Goal: Information Seeking & Learning: Learn about a topic

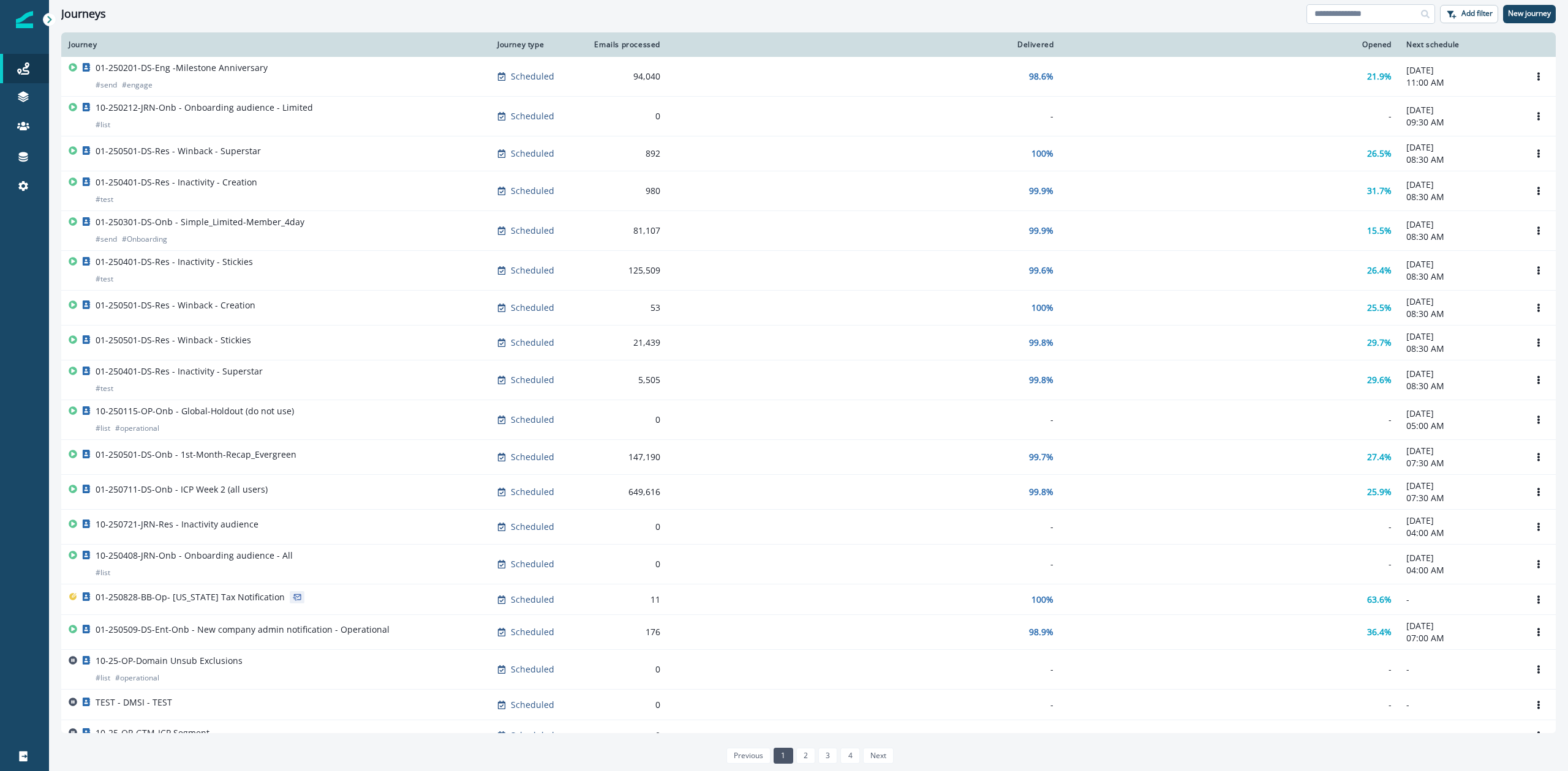
click at [1341, 14] on input at bounding box center [1370, 14] width 129 height 20
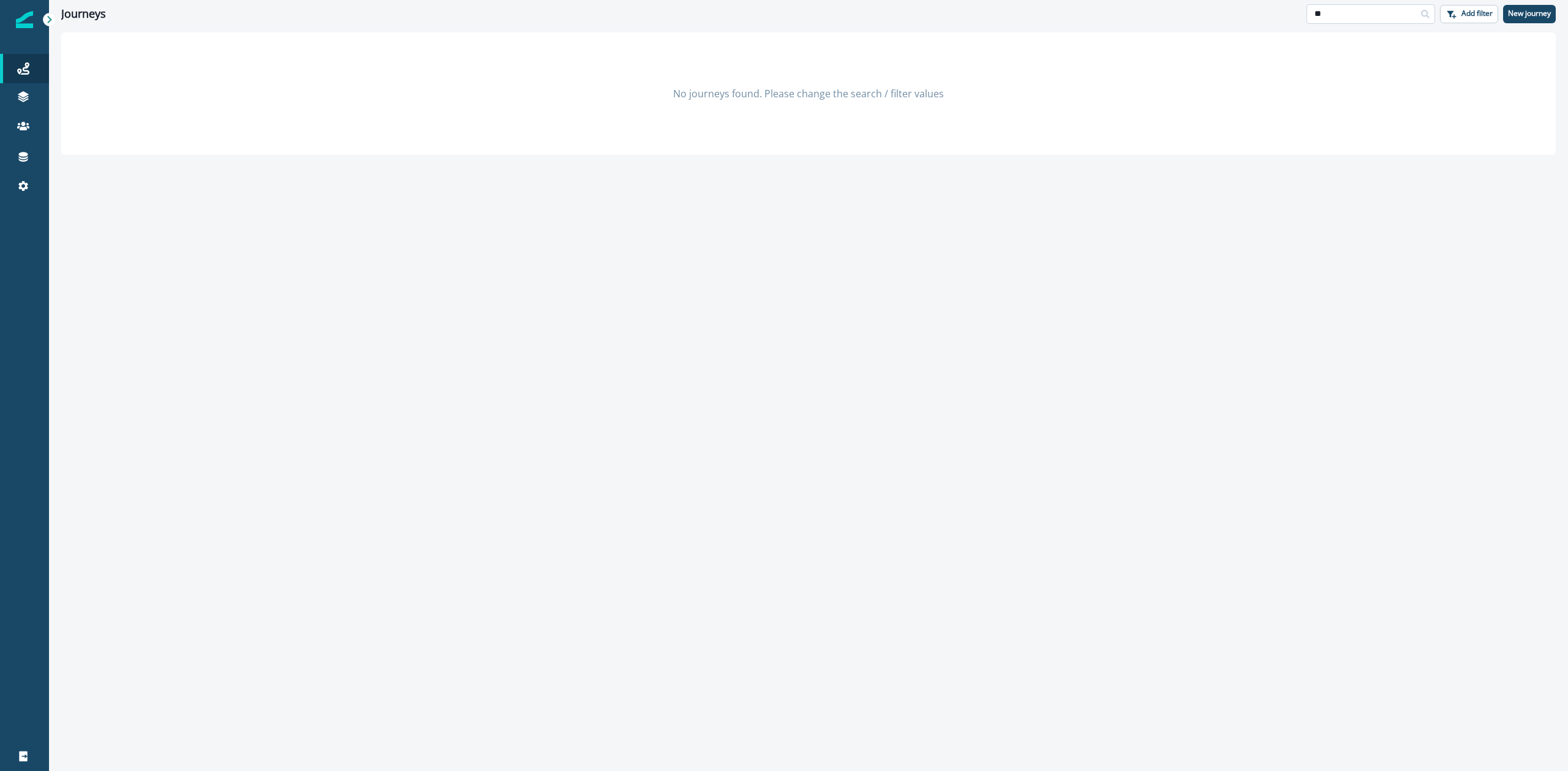
type input "*"
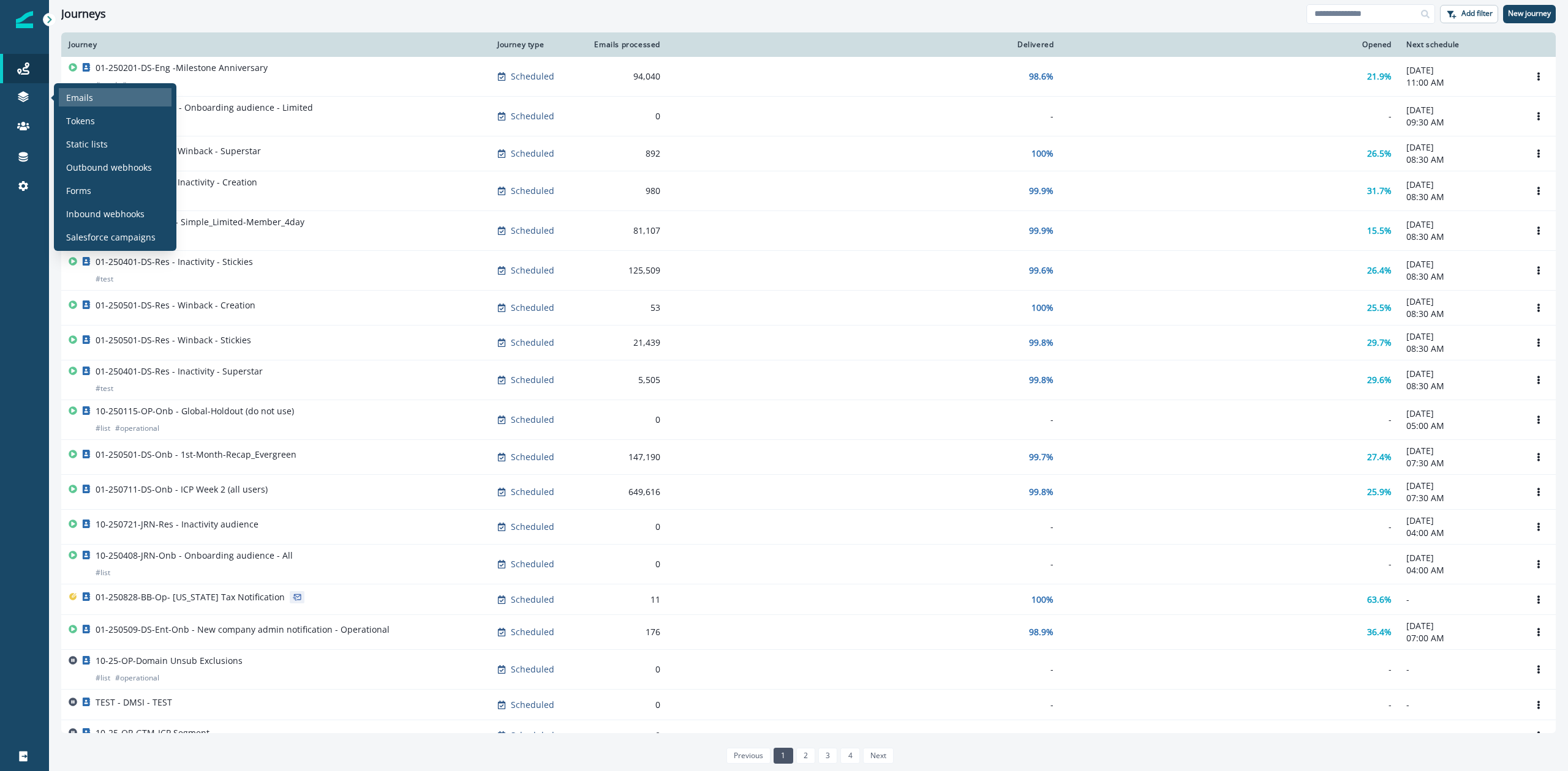
click at [77, 99] on p "Emails" at bounding box center [79, 97] width 27 height 13
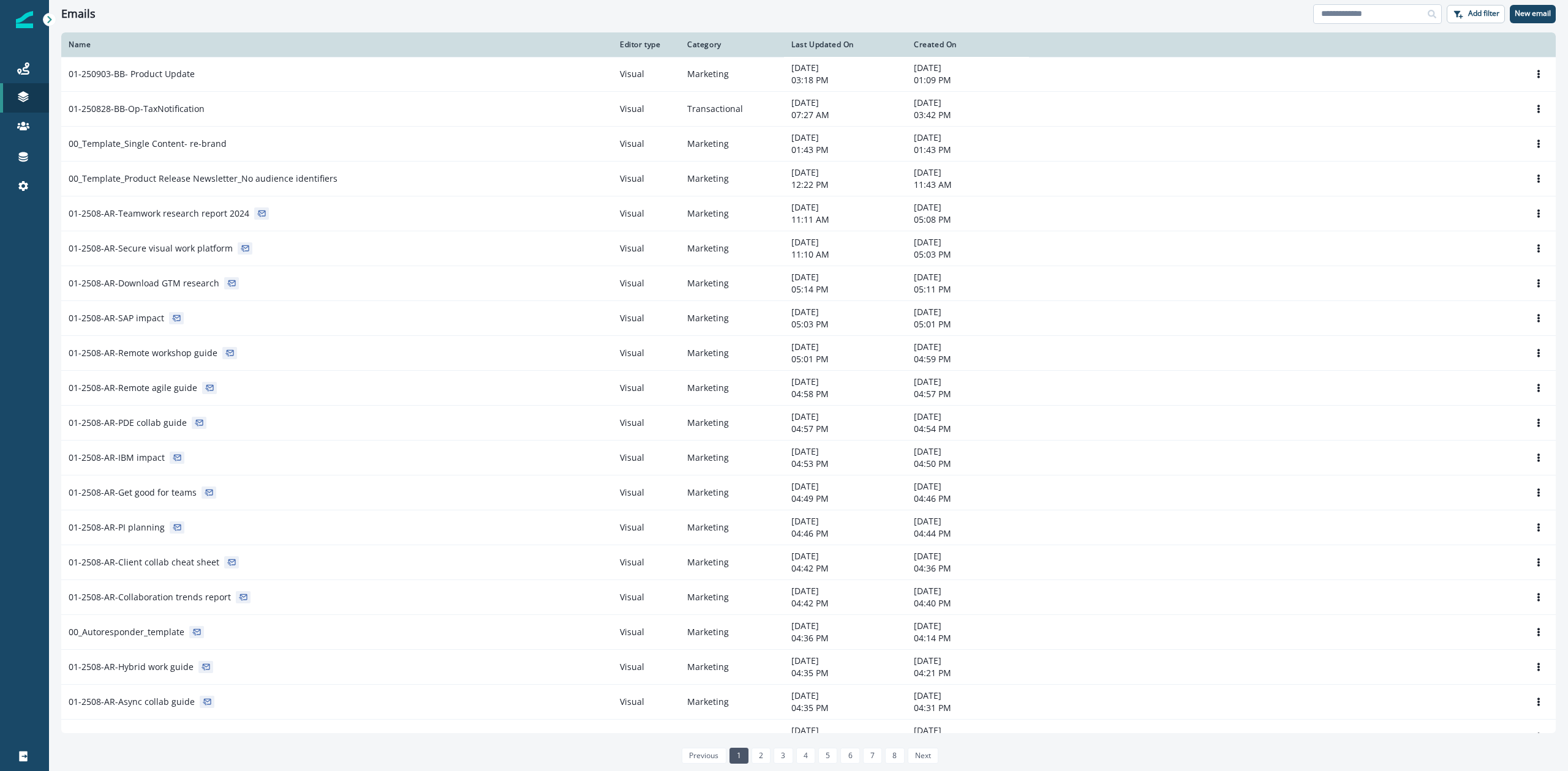
click at [1353, 12] on input at bounding box center [1377, 14] width 129 height 20
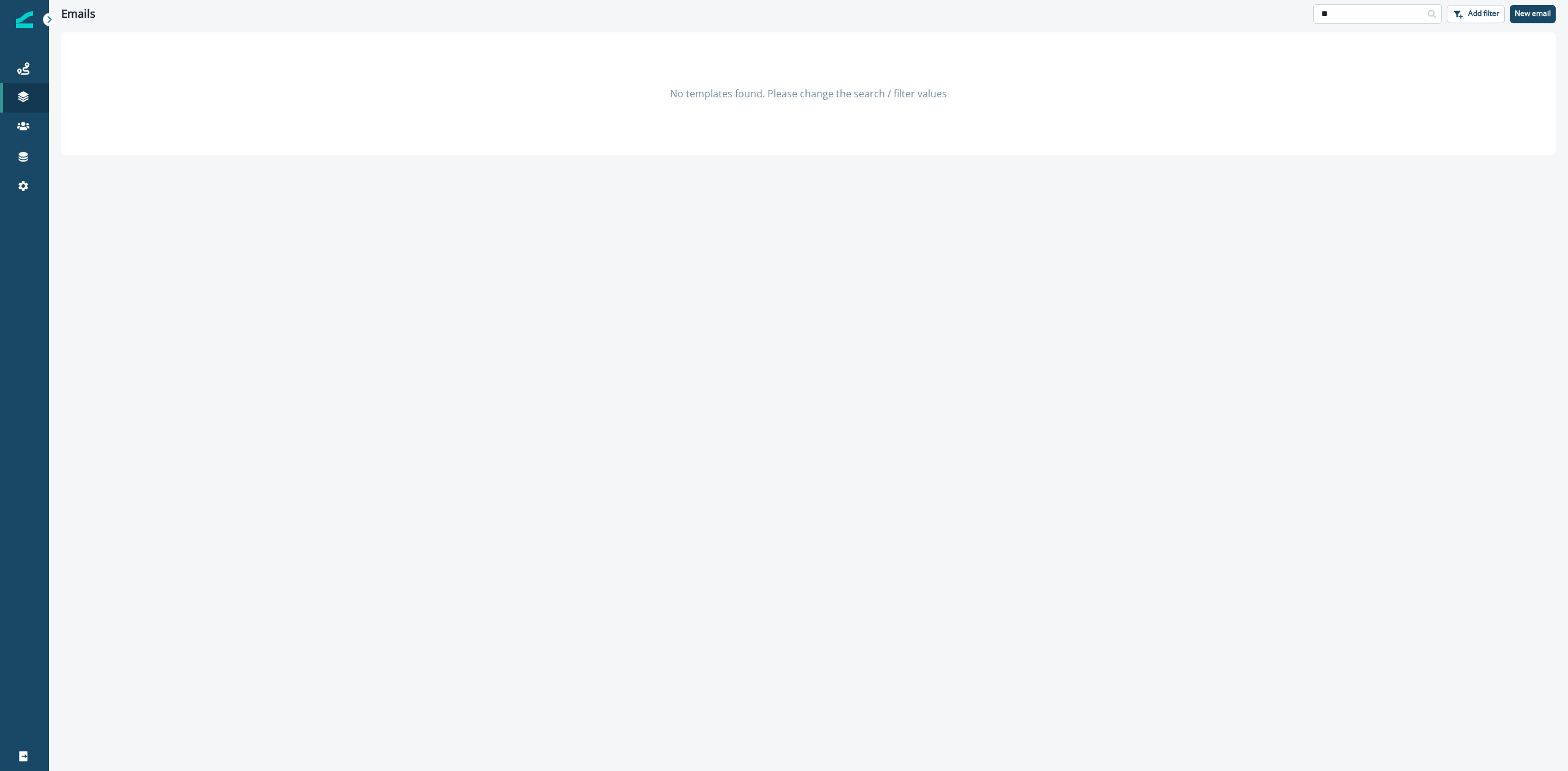
type input "*"
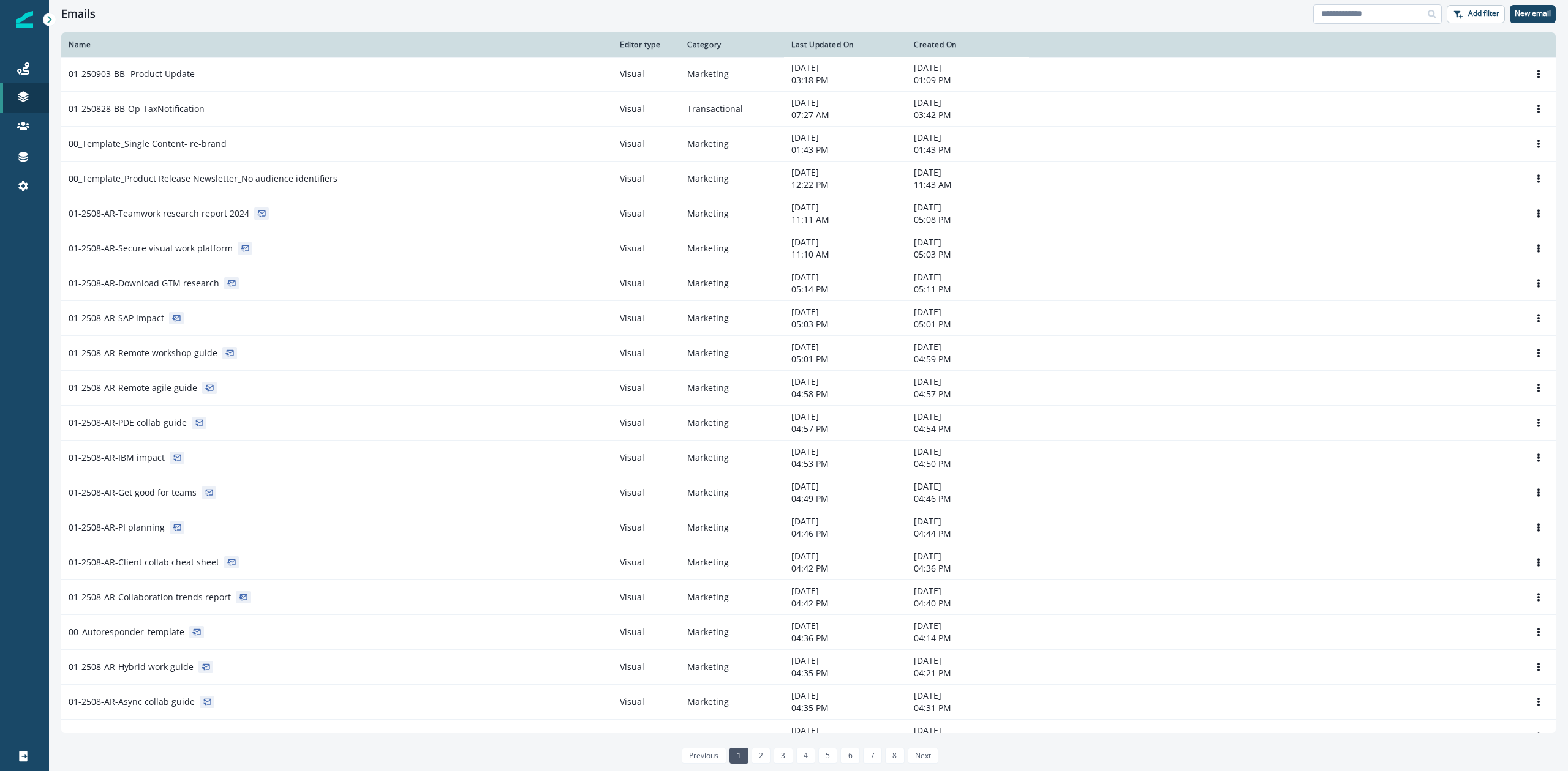
click at [1353, 12] on input at bounding box center [1377, 14] width 129 height 20
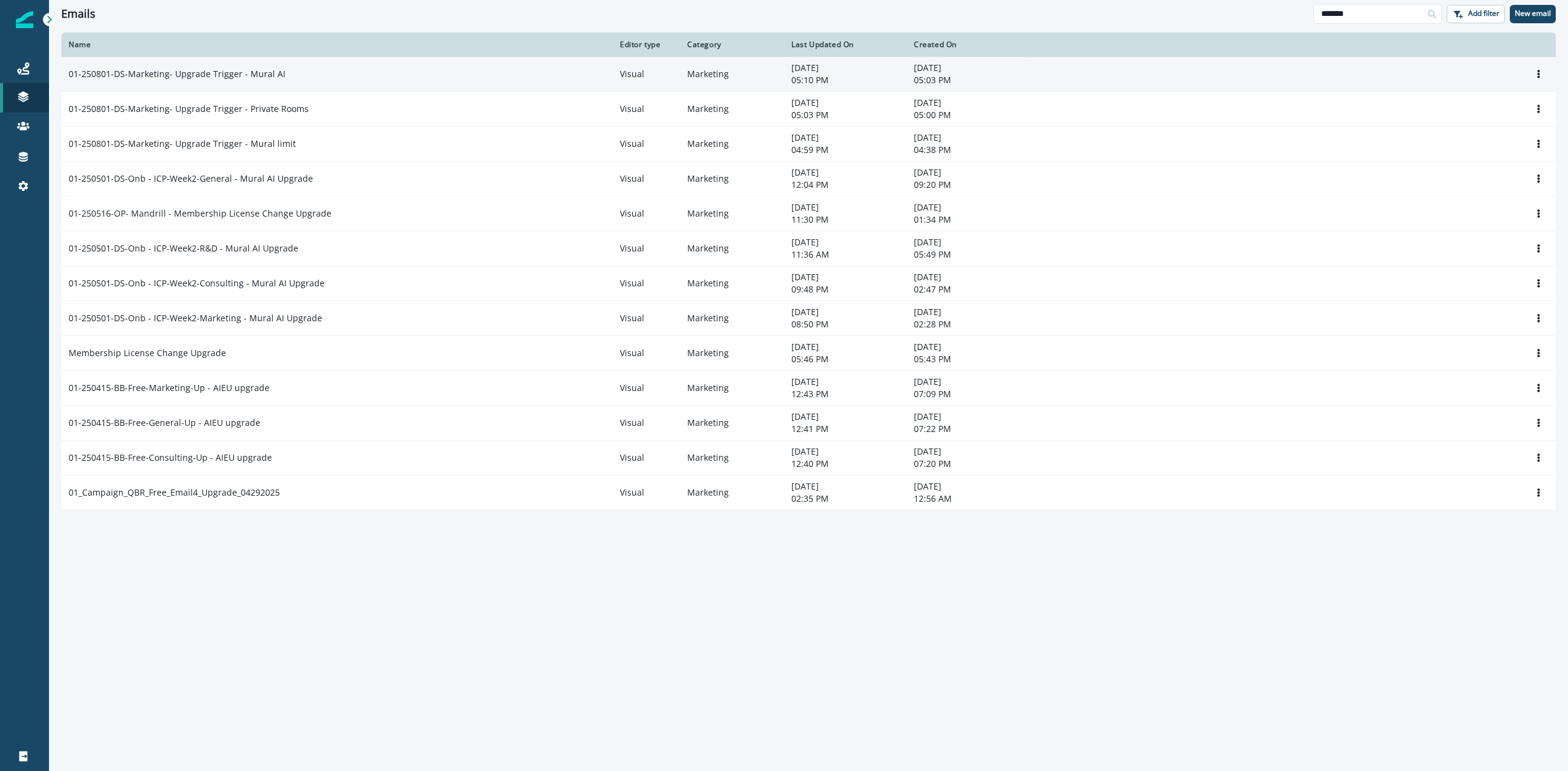
type input "*******"
click at [205, 75] on p "01-250801-DS-Marketing- Upgrade Trigger - Mural AI" at bounding box center [177, 74] width 217 height 12
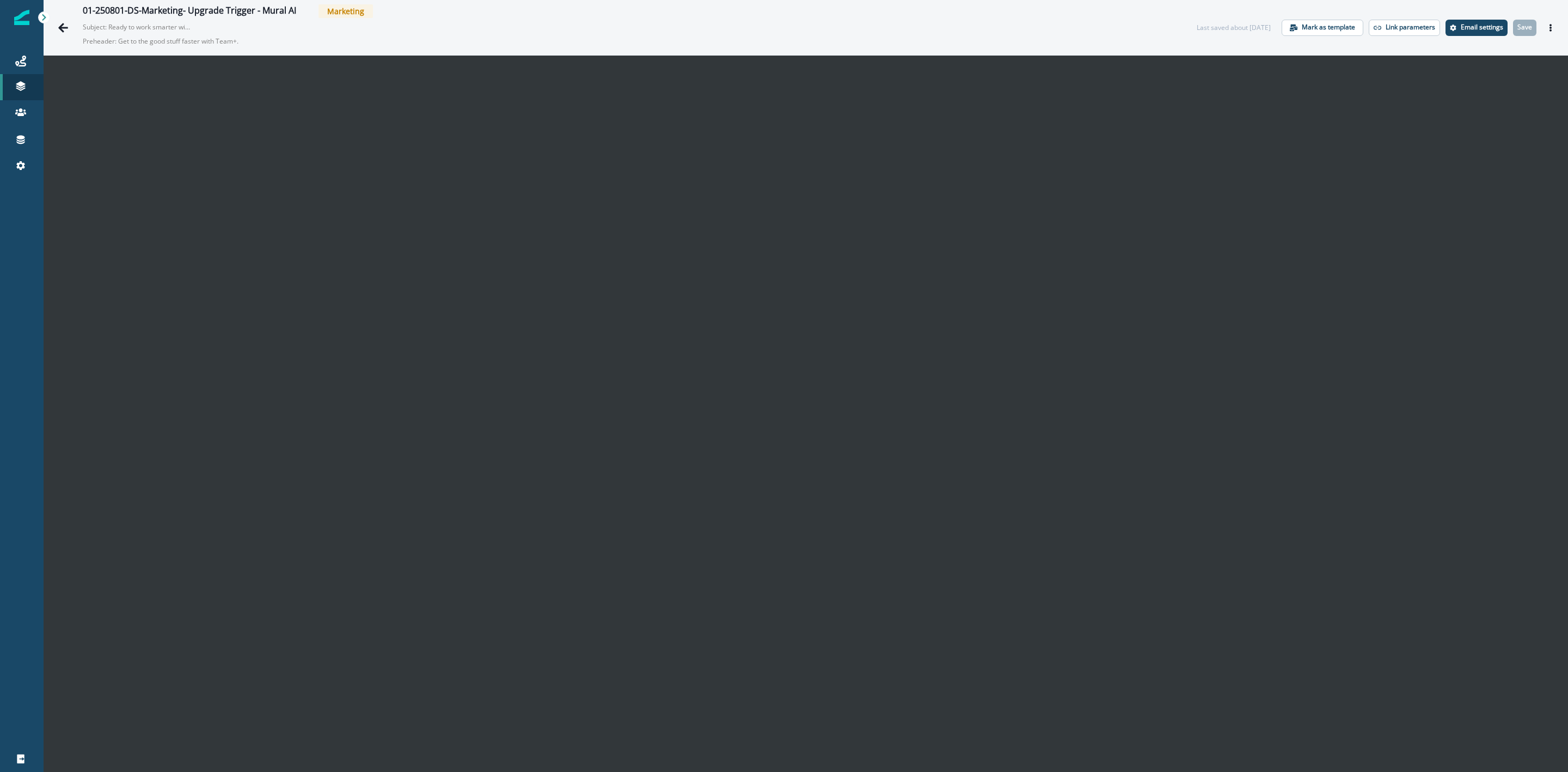
click at [1103, 20] on div "01-250801-DS-Marketing- Upgrade Trigger - Mural AI Marketing Subject: Ready to …" at bounding box center [628, 27] width 1092 height 46
click at [441, 33] on div "01-250801-DS-Marketing- Upgrade Trigger - Mural AI Marketing Subject: Ready to …" at bounding box center [628, 27] width 1092 height 46
drag, startPoint x: 55, startPoint y: 323, endPoint x: 66, endPoint y: 24, distance: 299.2
click at [66, 24] on icon "Go back" at bounding box center [63, 28] width 11 height 11
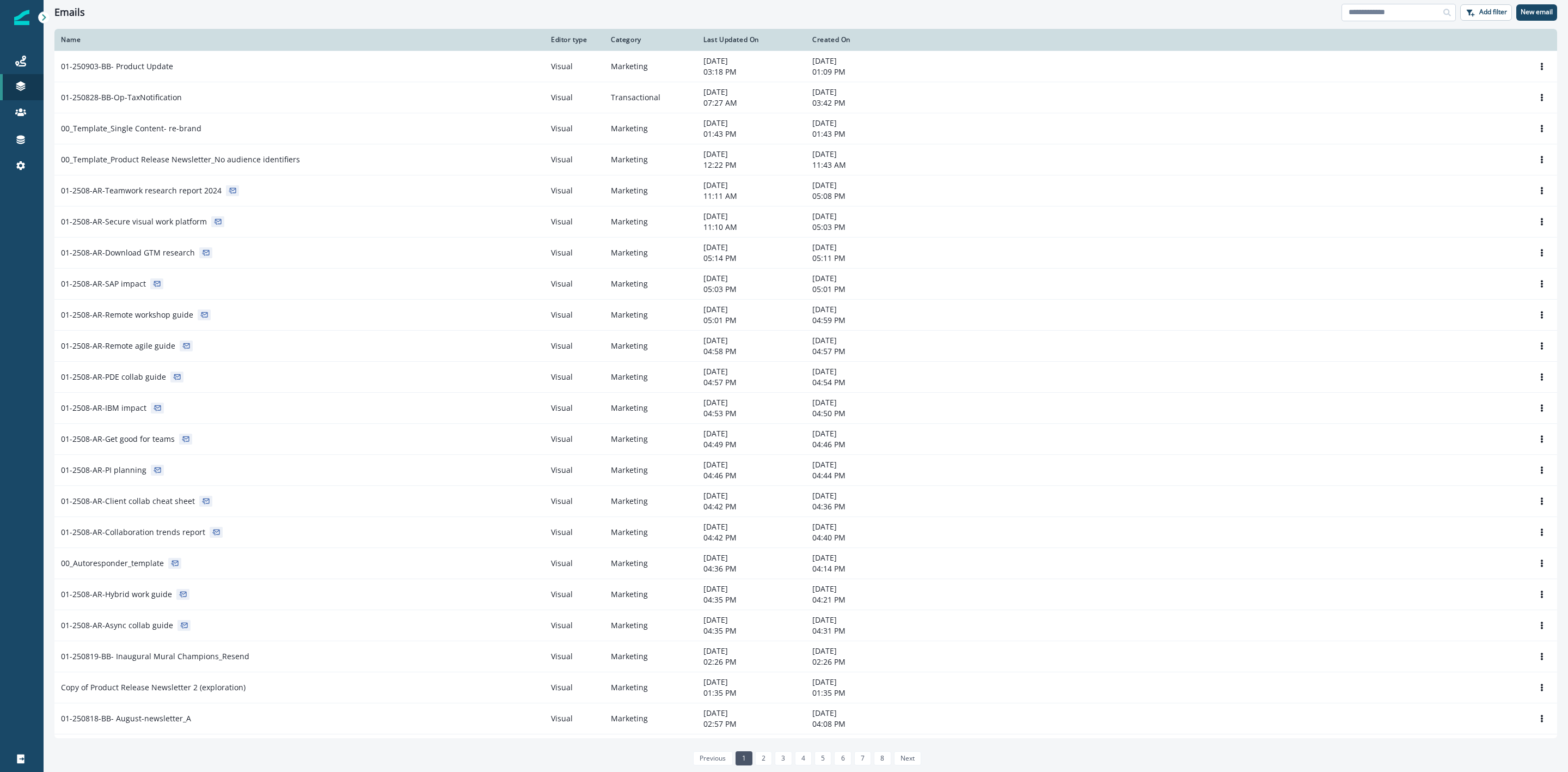
click at [1379, 10] on input at bounding box center [1398, 13] width 114 height 18
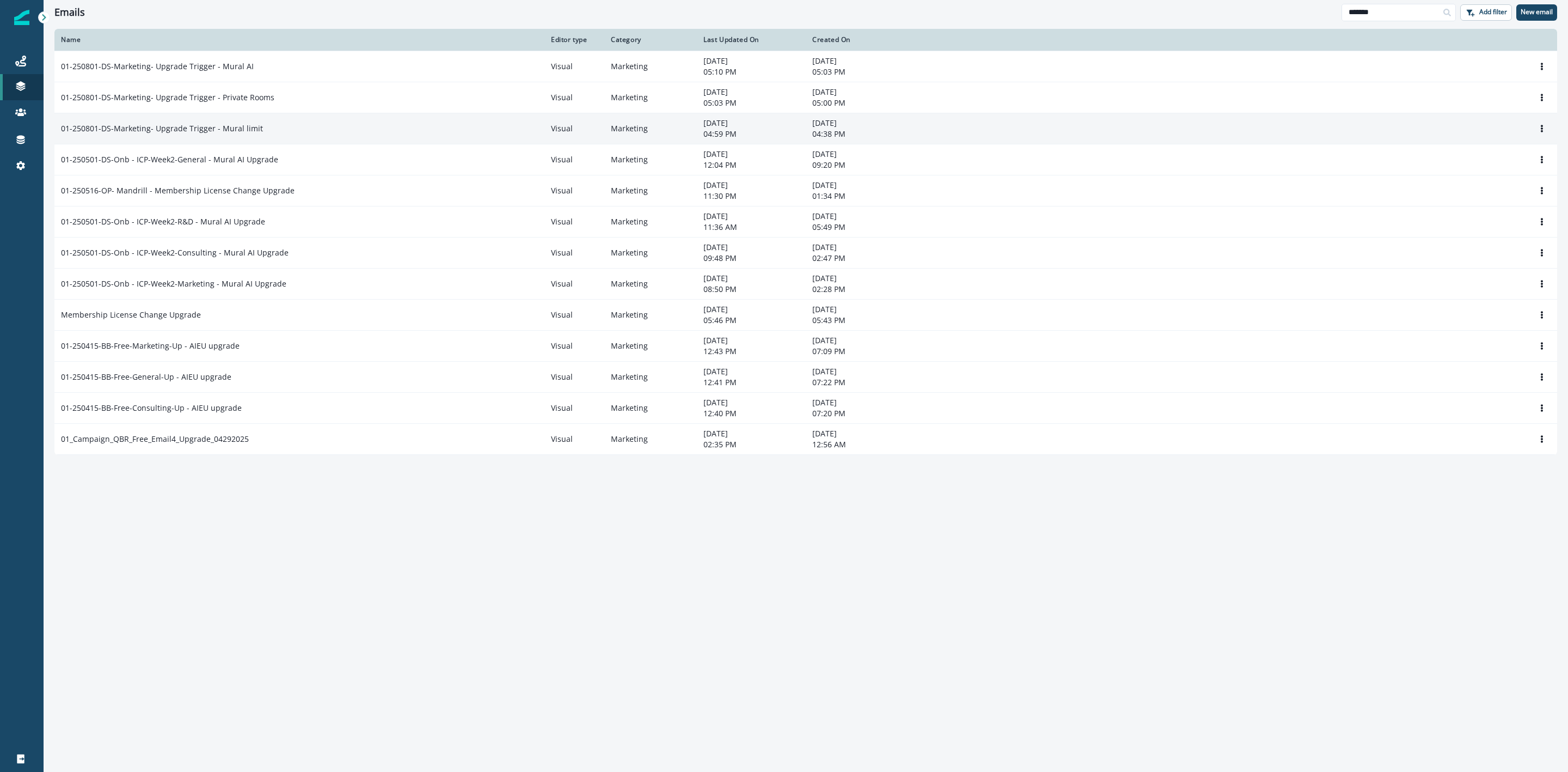
type input "*******"
click at [147, 126] on p "01-250801-DS-Marketing- Upgrade Trigger - Mural limit" at bounding box center [162, 129] width 202 height 11
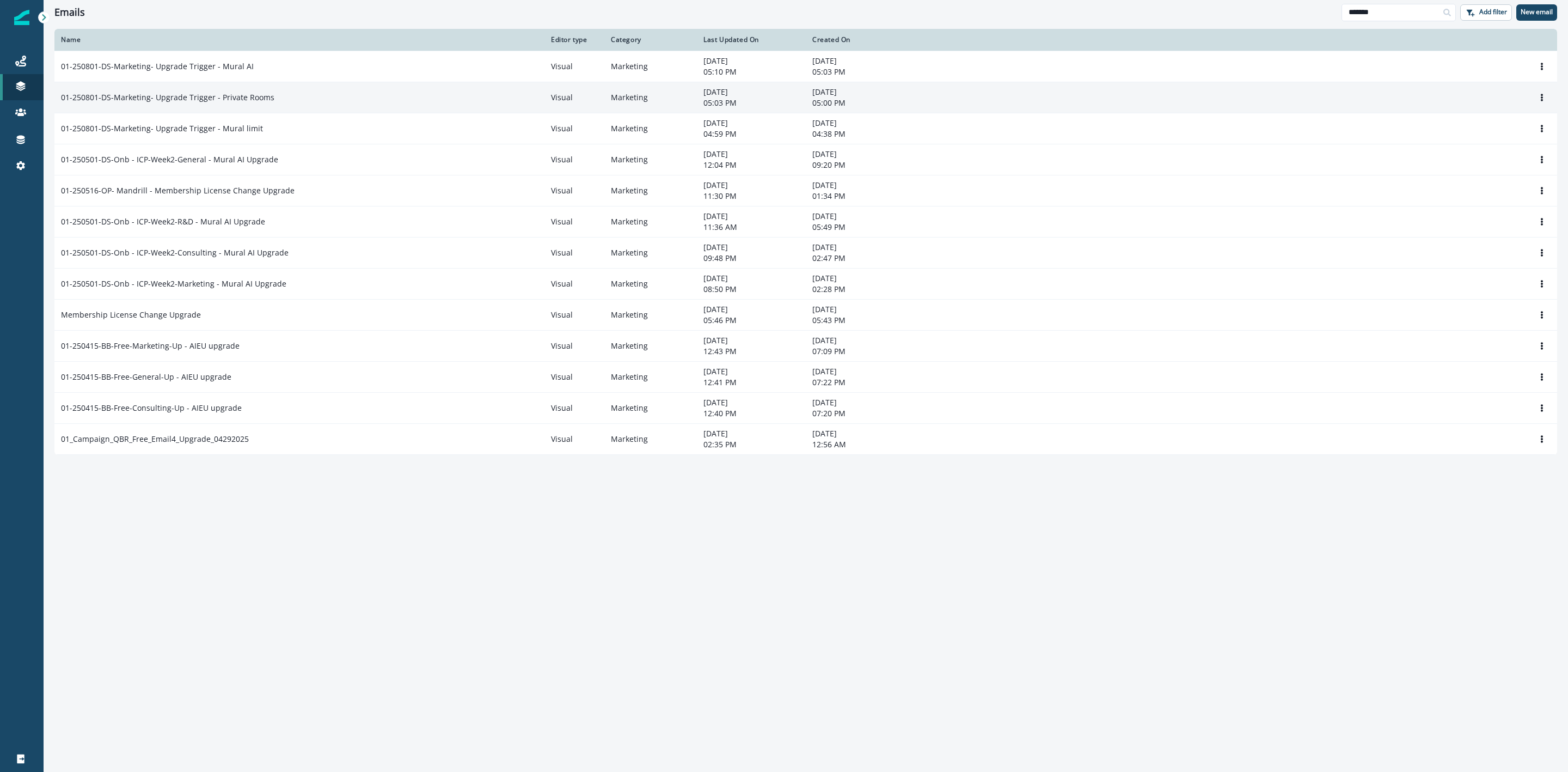
click at [157, 99] on p "01-250801-DS-Marketing- Upgrade Trigger - Private Rooms" at bounding box center [168, 97] width 214 height 11
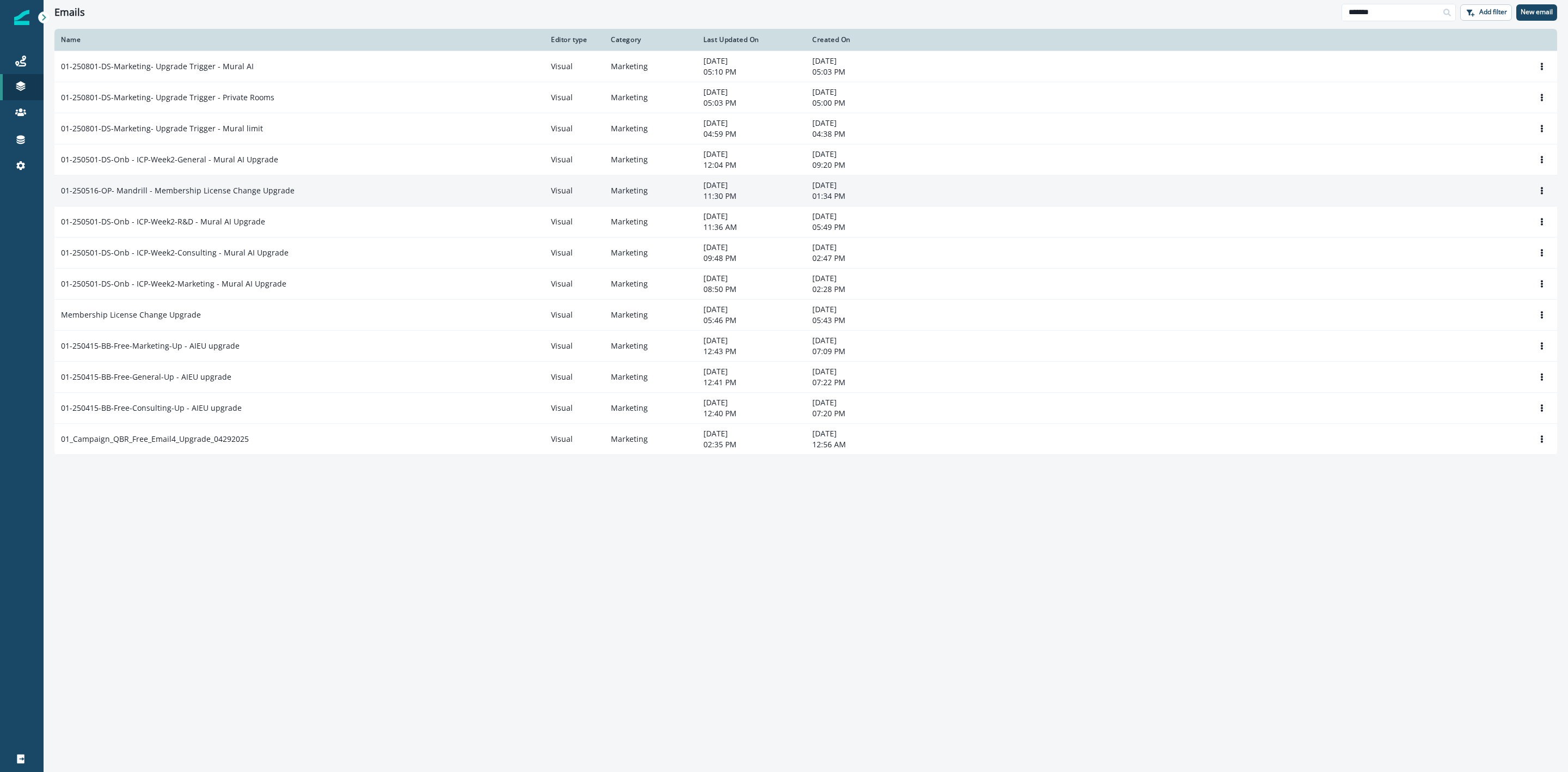
click at [195, 193] on p "01-250516-OP- Mandrill - Membership License Change Upgrade" at bounding box center [177, 191] width 233 height 11
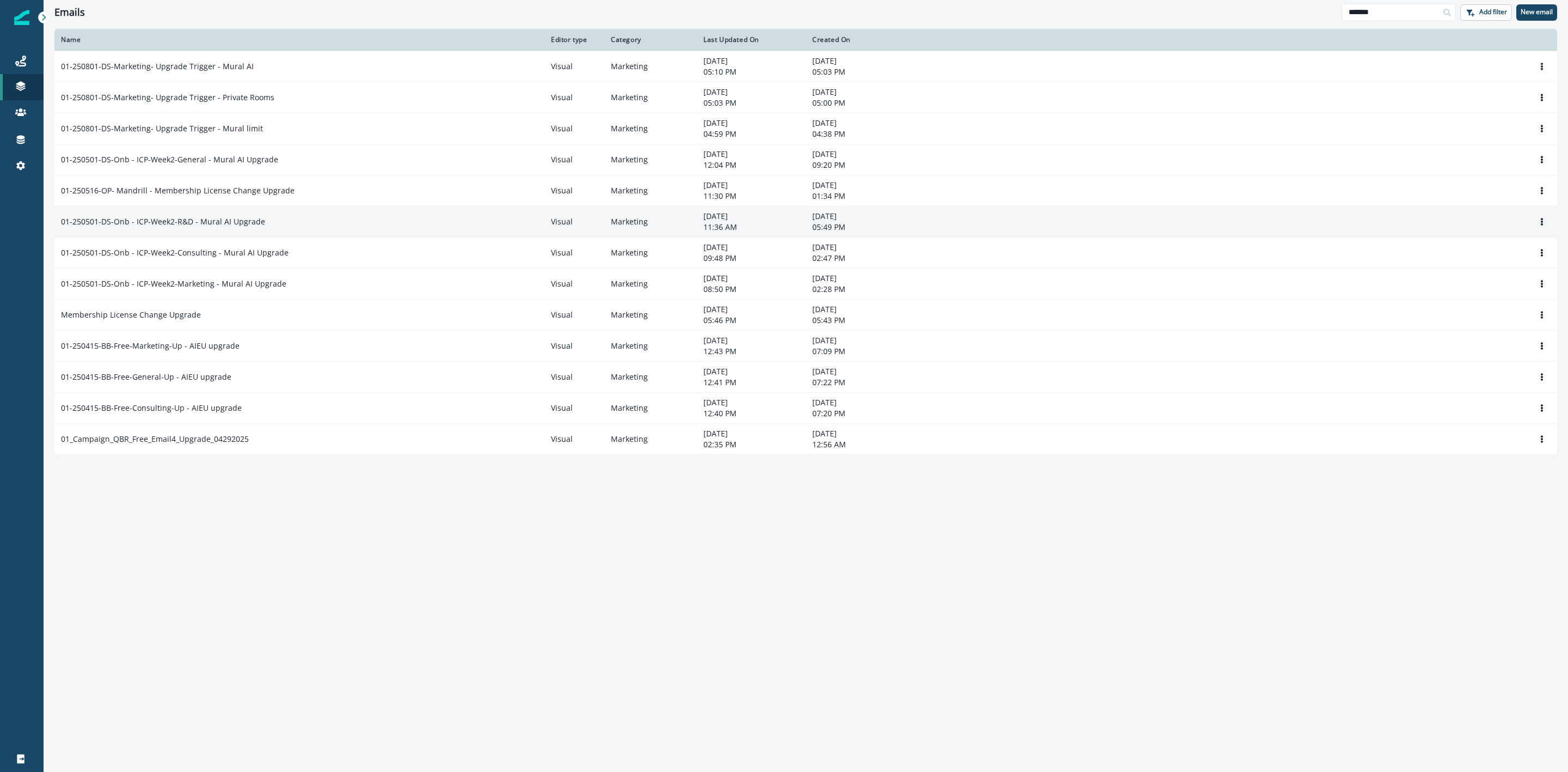
click at [196, 221] on p "01-250501-DS-Onb - ICP-Week2-R&D - Mural AI Upgrade" at bounding box center [163, 222] width 204 height 11
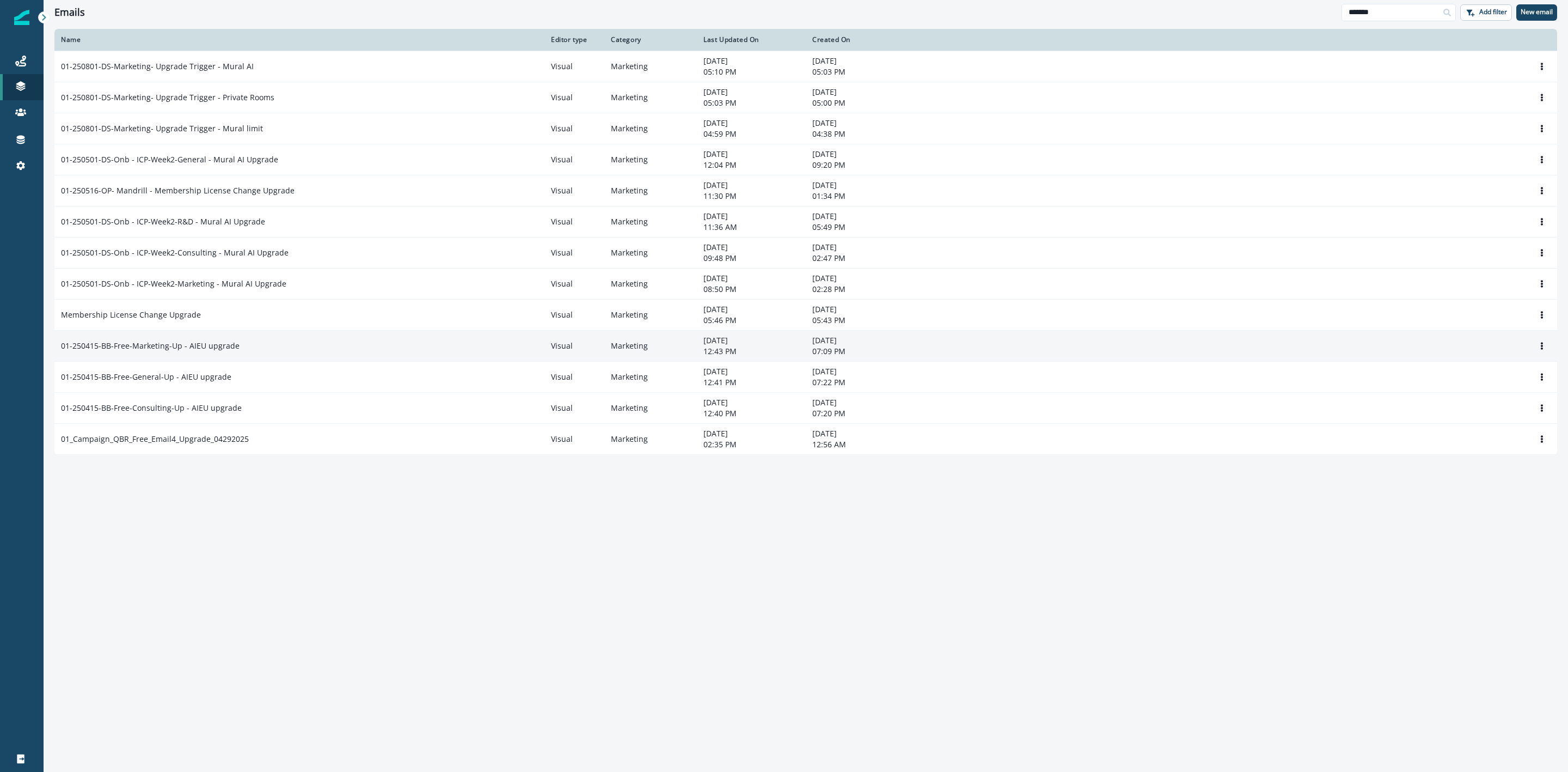
click at [190, 346] on p "01-250415-BB-Free-Marketing-Up - AIEU upgrade" at bounding box center [150, 346] width 179 height 11
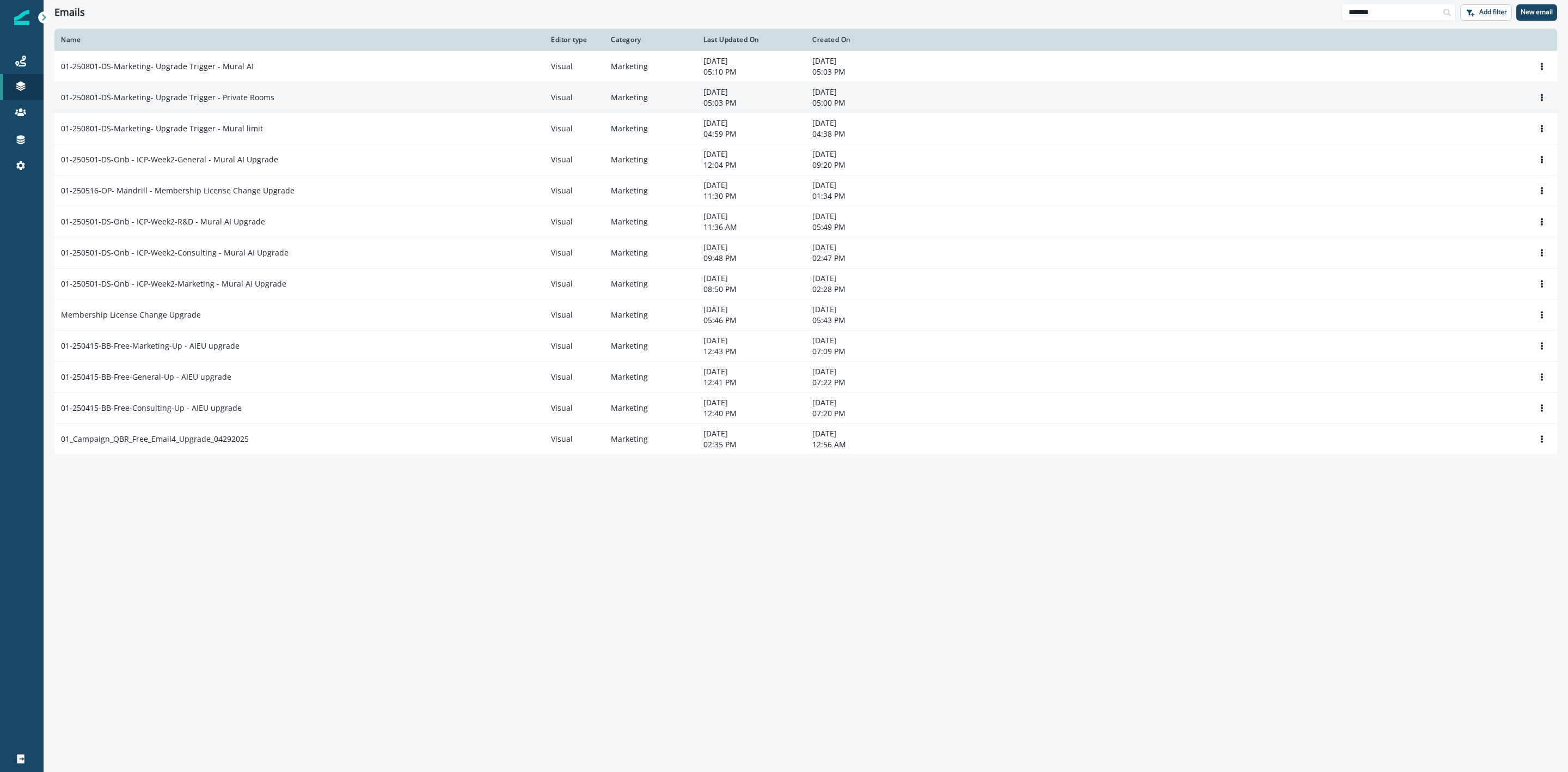
click at [236, 95] on p "01-250801-DS-Marketing- Upgrade Trigger - Private Rooms" at bounding box center [168, 97] width 214 height 11
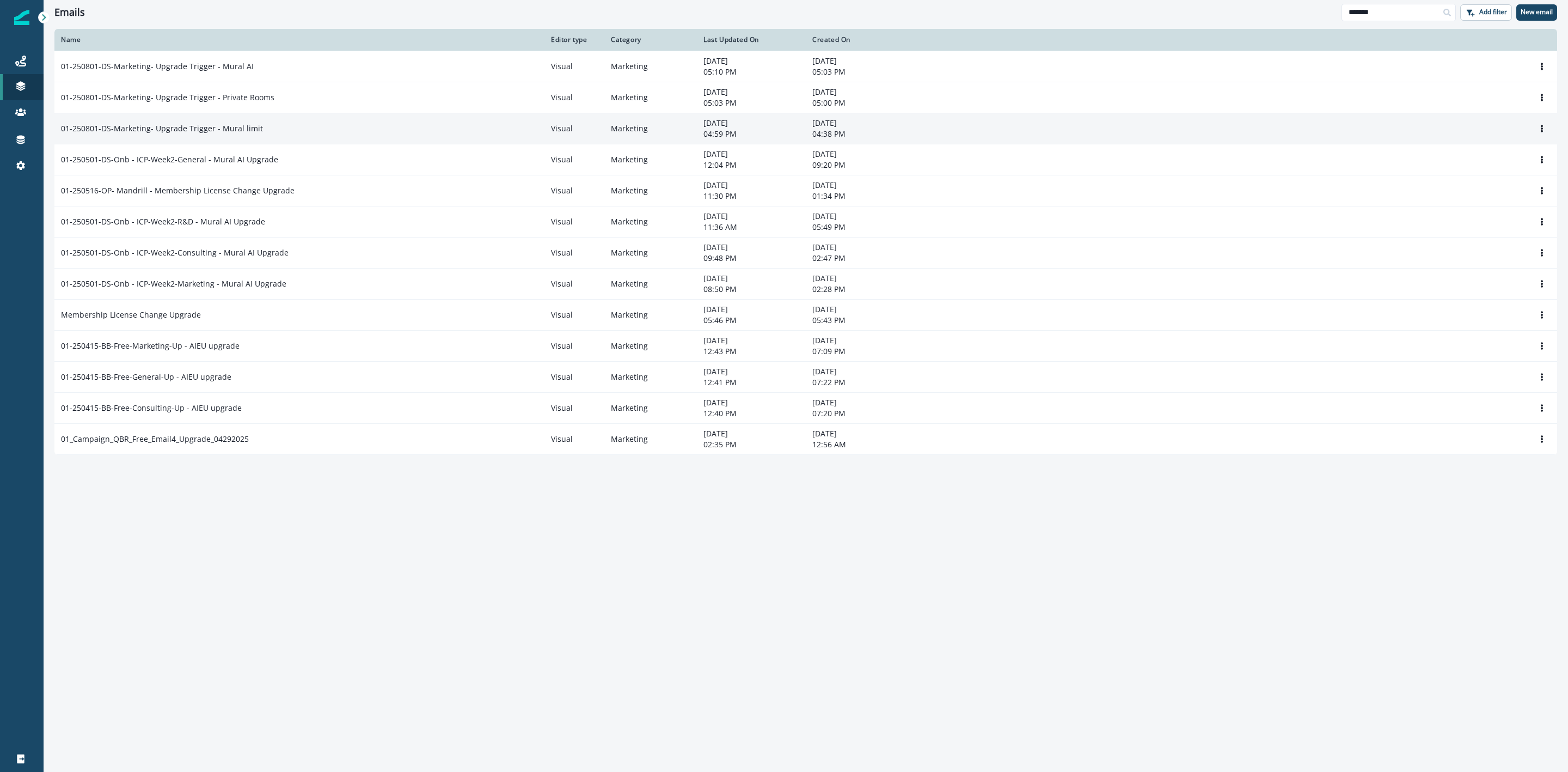
click at [233, 123] on p "01-250801-DS-Marketing- Upgrade Trigger - Mural limit" at bounding box center [162, 129] width 202 height 11
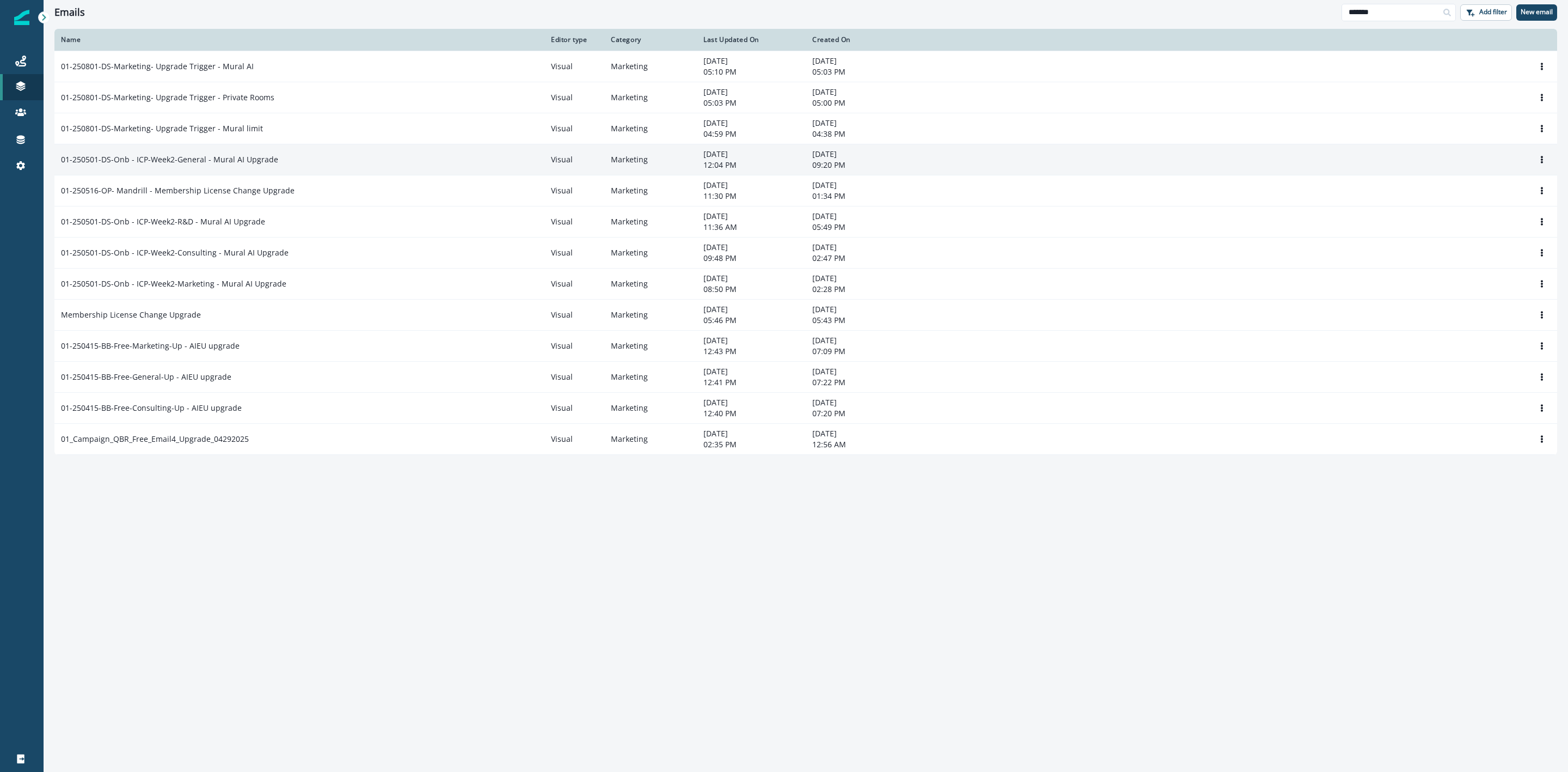
click at [229, 162] on p "01-250501-DS-Onb - ICP-Week2-General - Mural AI Upgrade" at bounding box center [169, 160] width 217 height 11
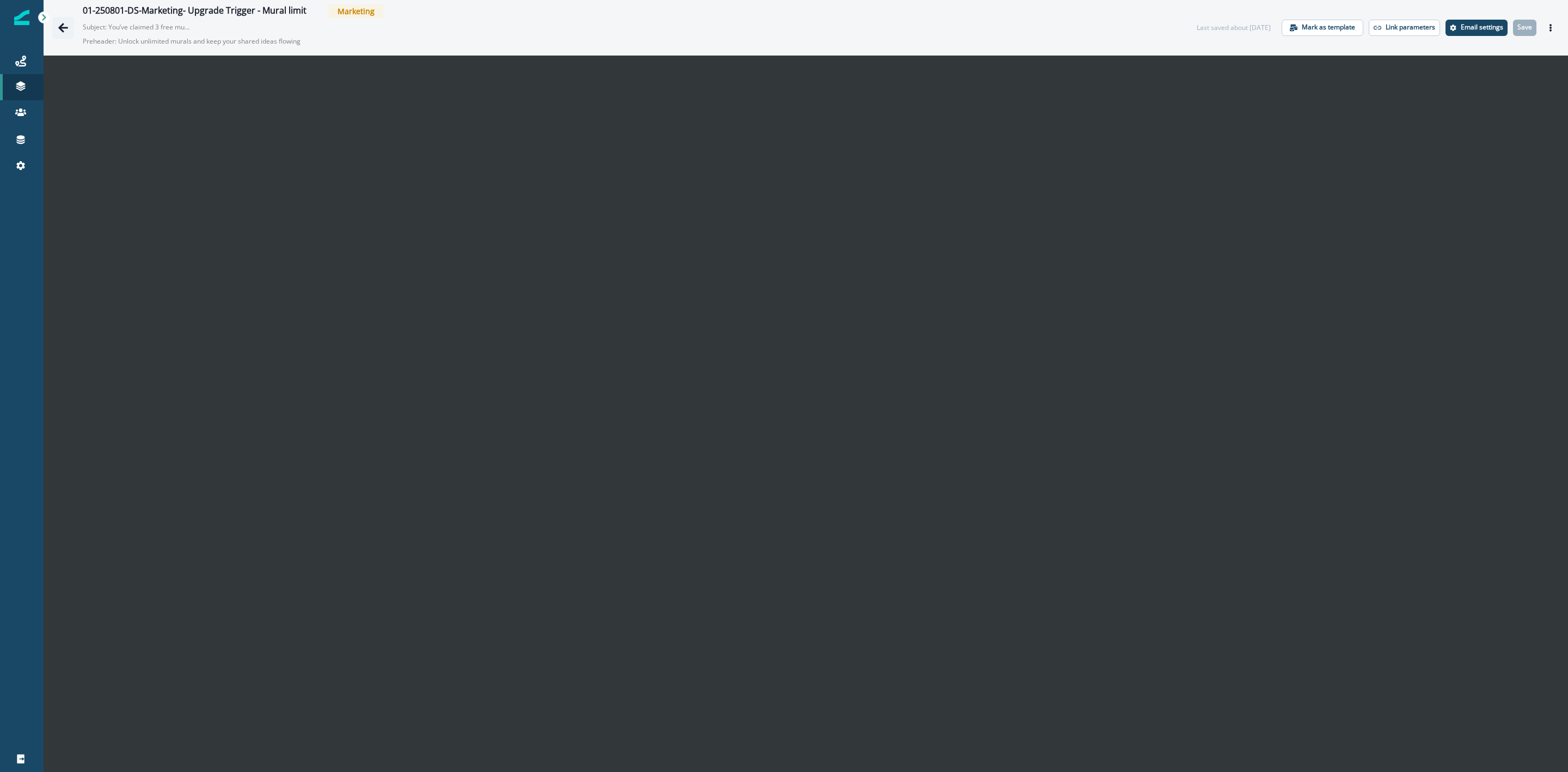
click at [60, 26] on icon "Go back" at bounding box center [63, 28] width 9 height 9
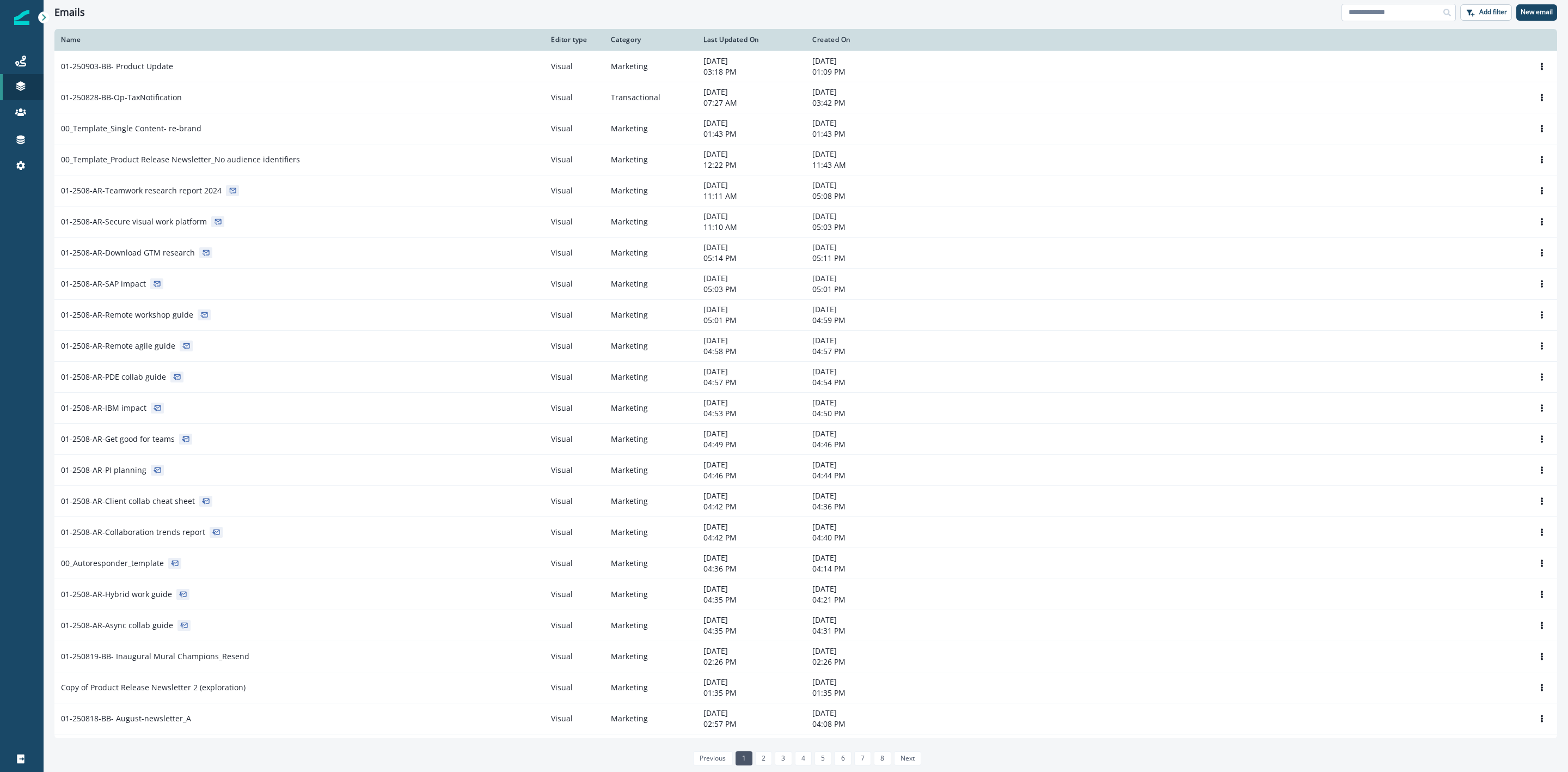
click at [1391, 17] on input at bounding box center [1398, 13] width 114 height 18
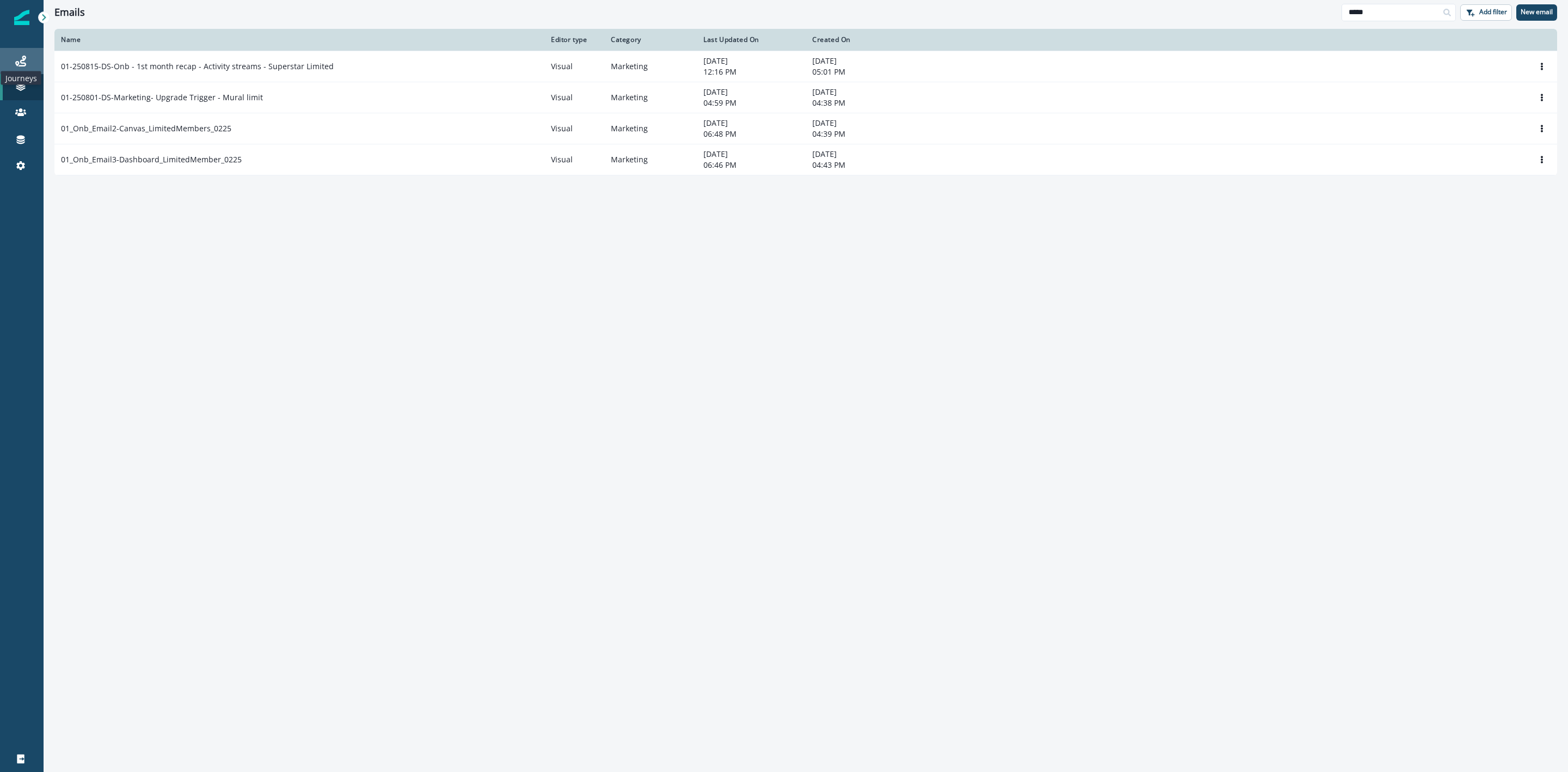
type input "*****"
click at [20, 60] on icon at bounding box center [21, 61] width 11 height 11
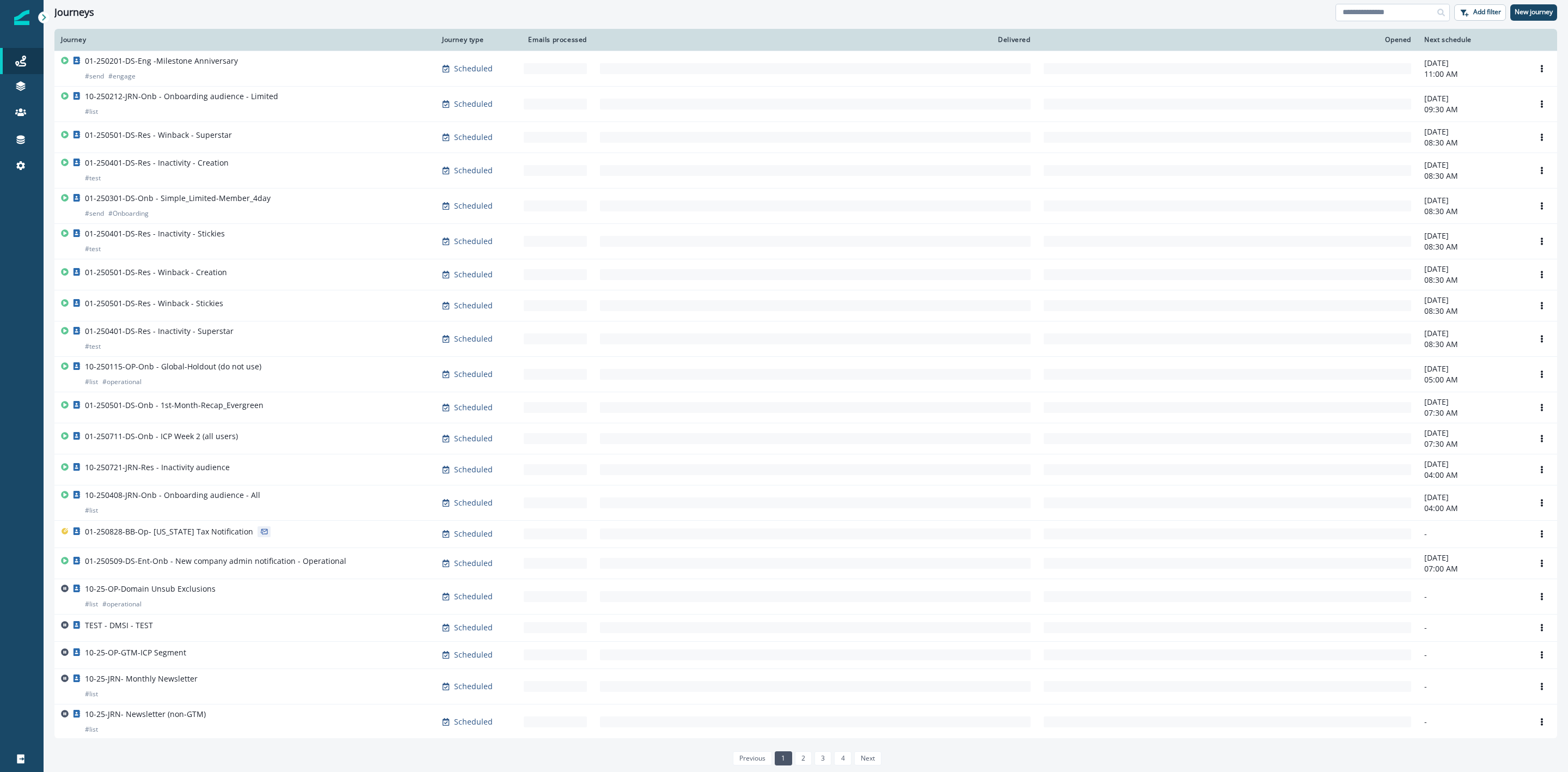
click at [1361, 12] on input at bounding box center [1393, 13] width 114 height 18
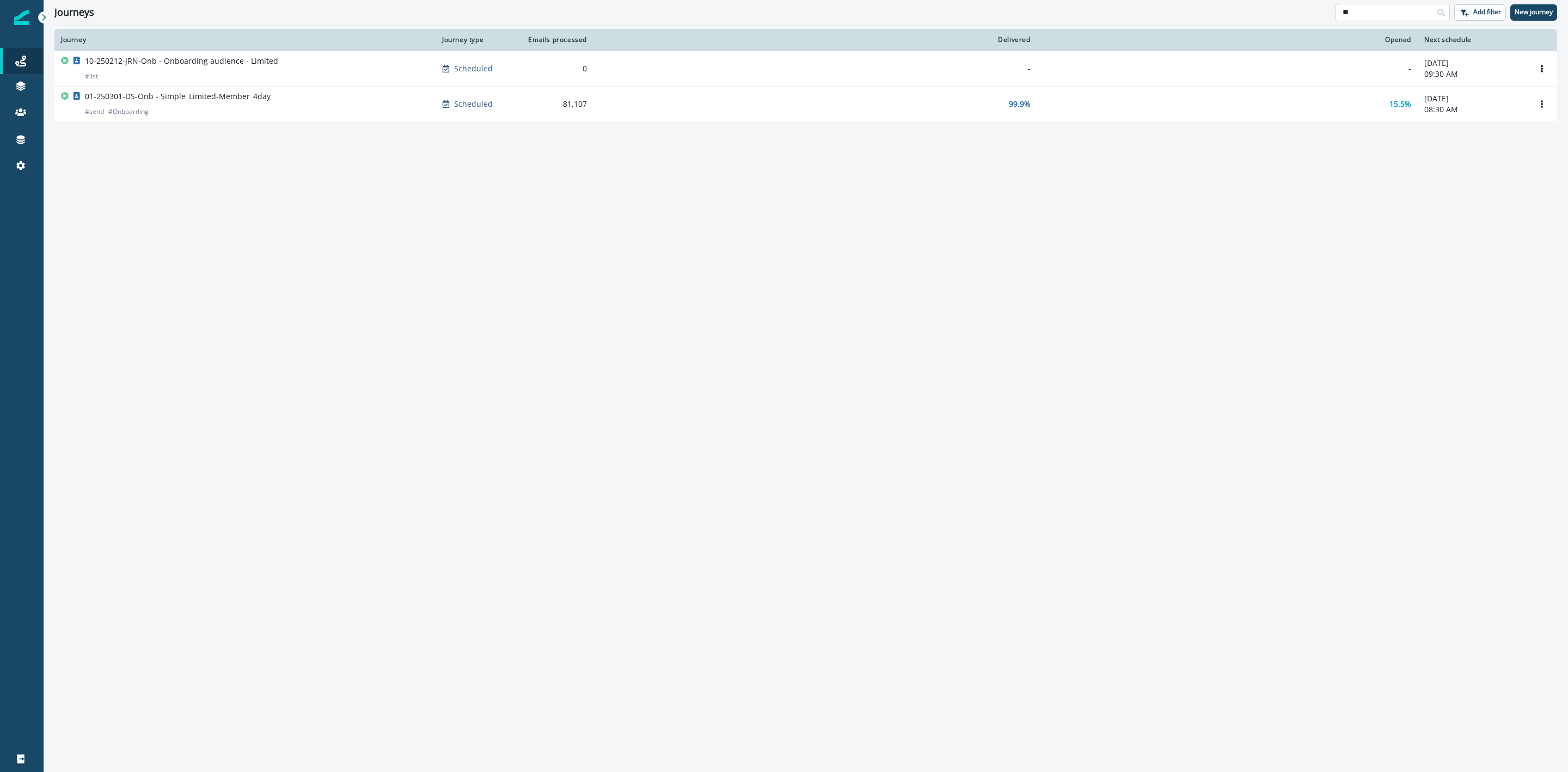
type input "*"
click at [1406, 10] on input "*******" at bounding box center [1393, 13] width 114 height 18
type input "*"
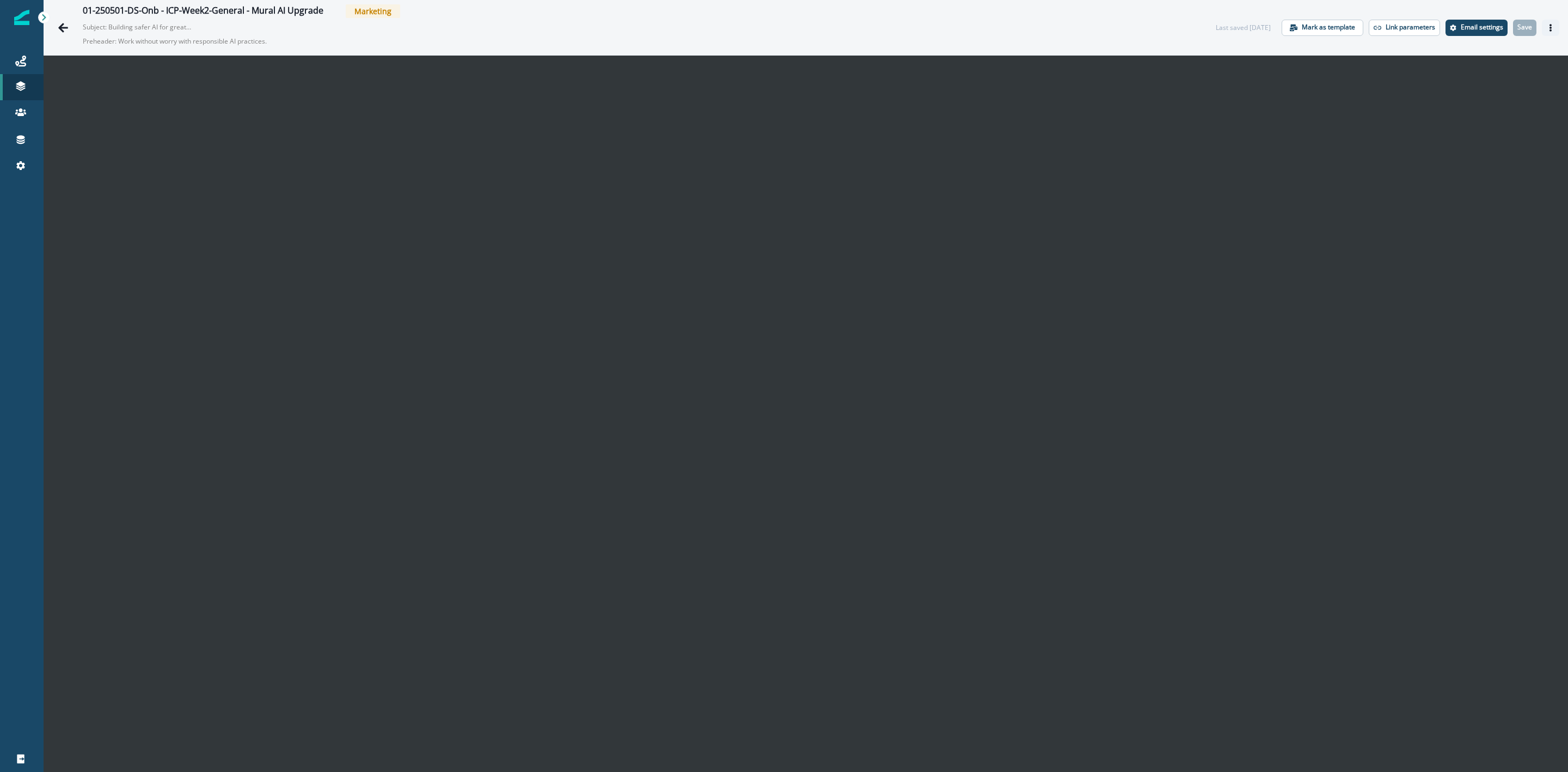
click at [1547, 28] on icon "Actions" at bounding box center [1550, 27] width 7 height 7
